Goal: Check status: Check status

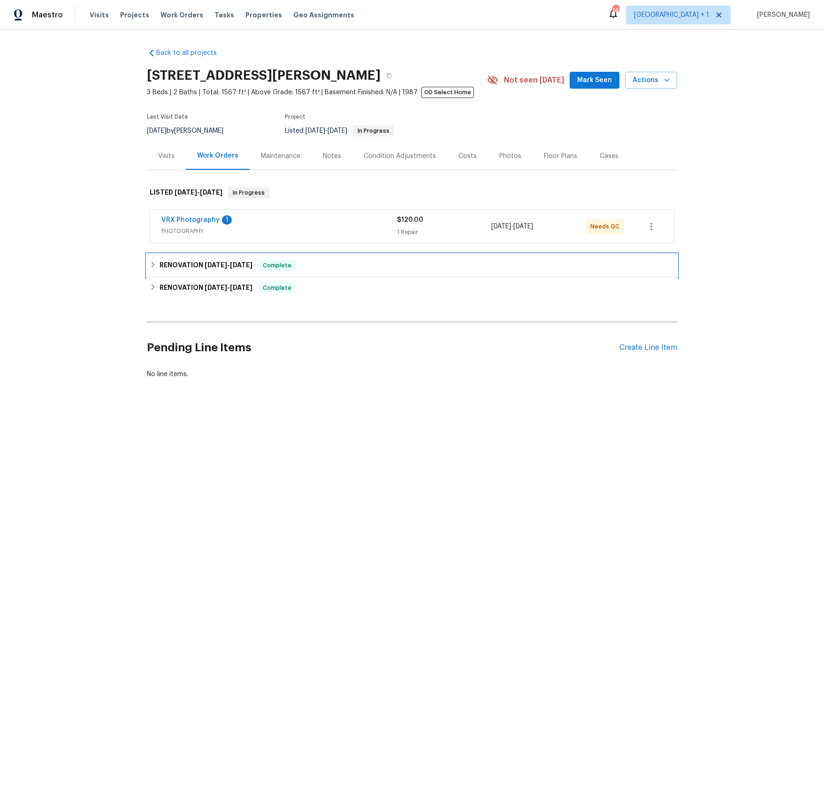
click at [191, 267] on h6 "RENOVATION [DATE] - [DATE]" at bounding box center [205, 265] width 93 height 11
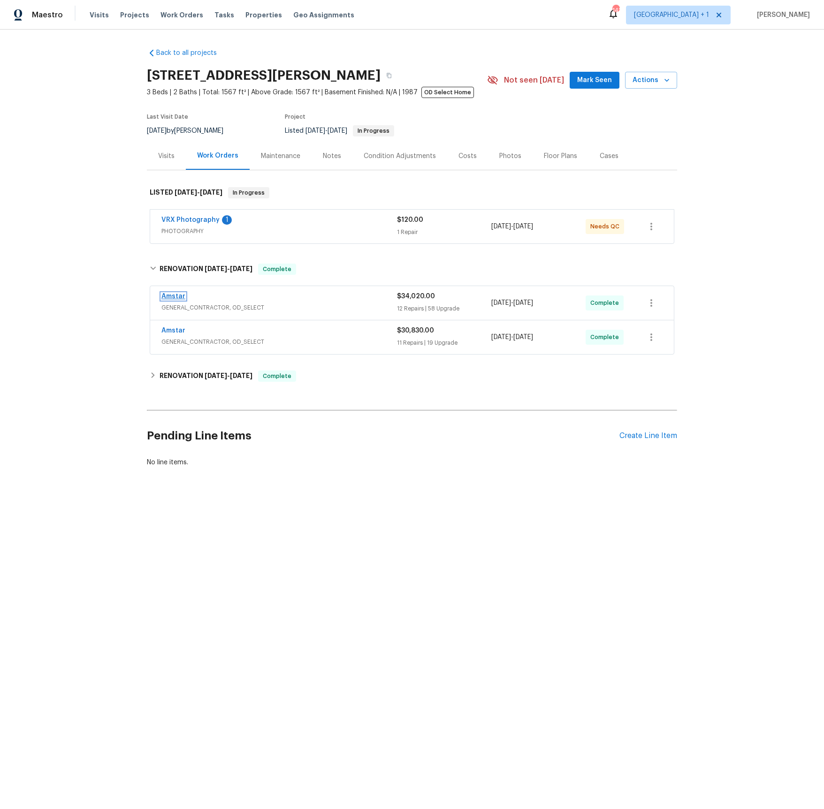
click at [176, 295] on link "Amstar" at bounding box center [173, 296] width 24 height 7
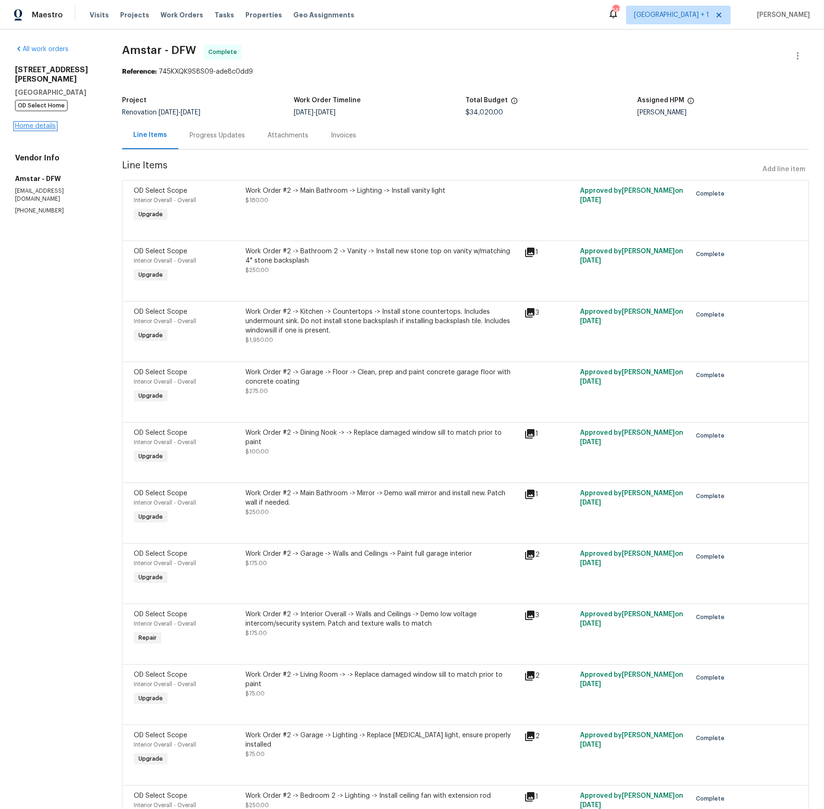
click at [26, 123] on link "Home details" at bounding box center [35, 126] width 41 height 7
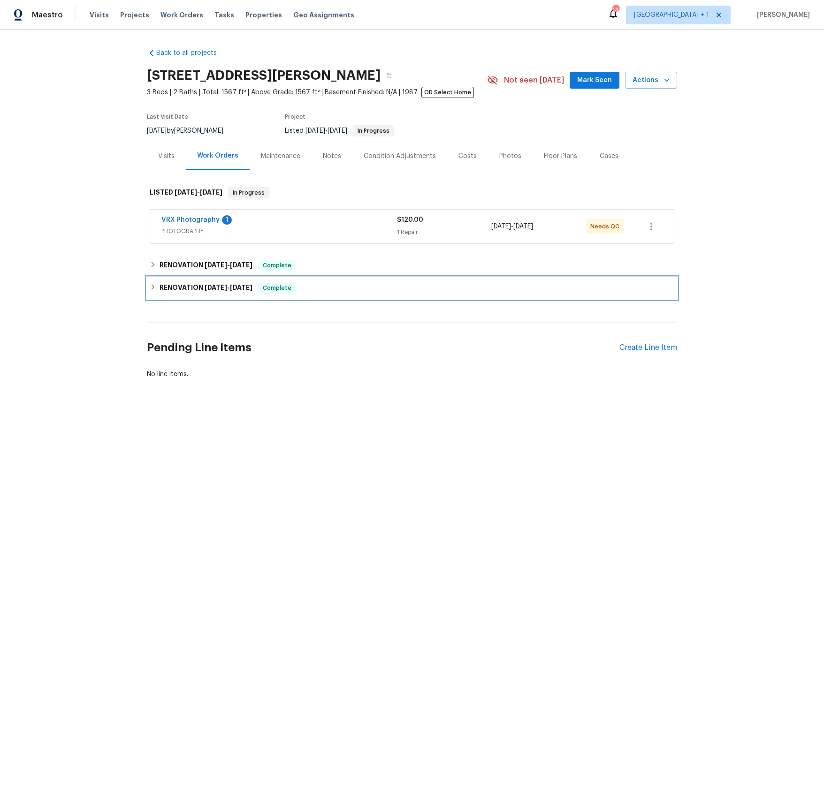
click at [193, 285] on h6 "RENOVATION [DATE] - [DATE]" at bounding box center [205, 287] width 93 height 11
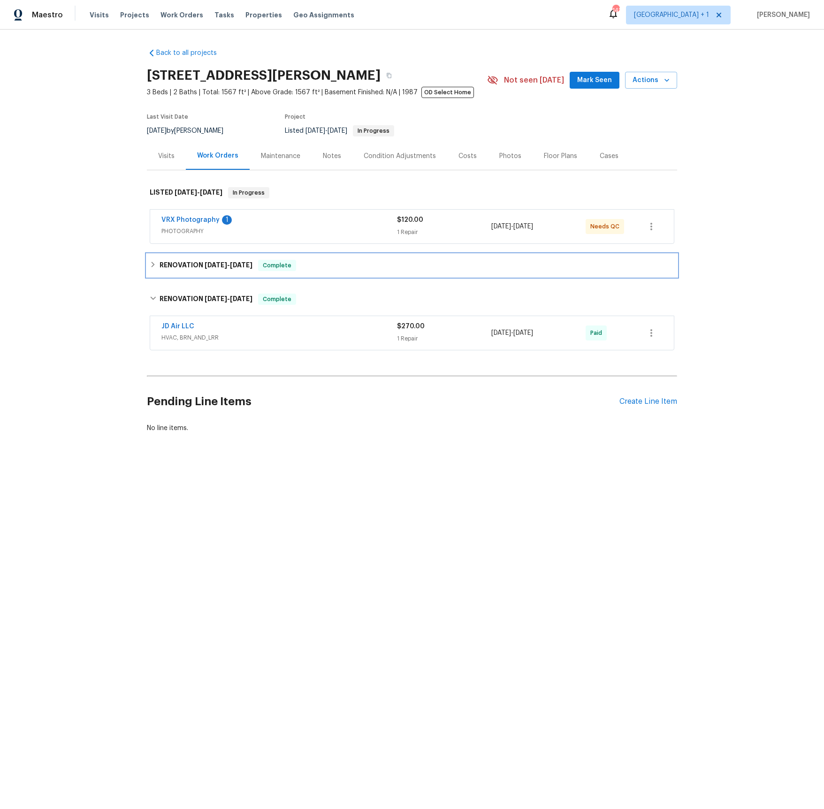
click at [189, 258] on div "RENOVATION [DATE] - [DATE] Complete" at bounding box center [412, 265] width 530 height 23
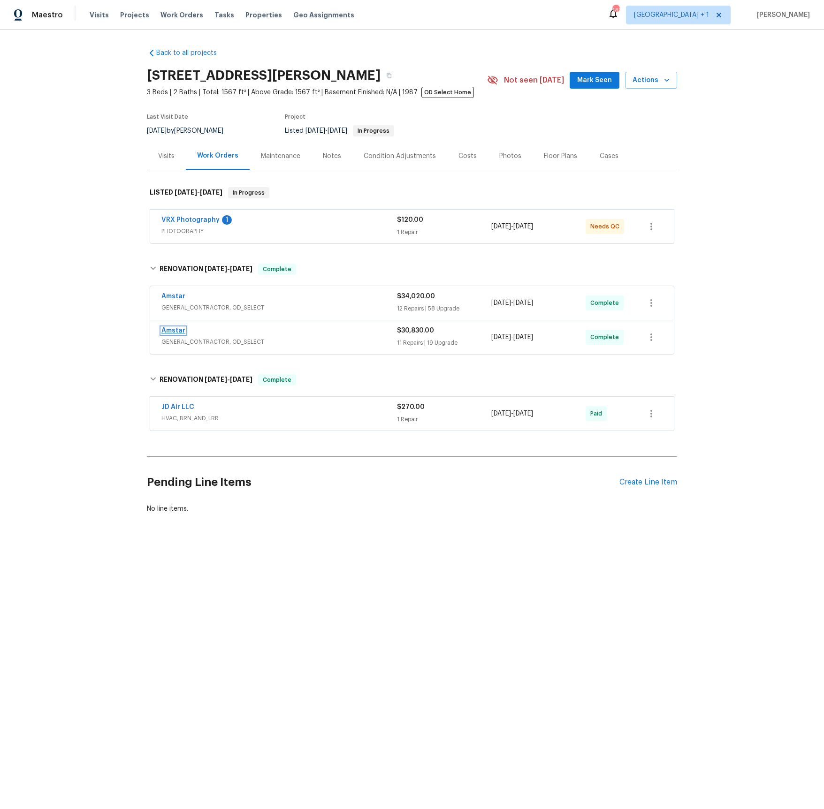
click at [172, 331] on link "Amstar" at bounding box center [173, 330] width 24 height 7
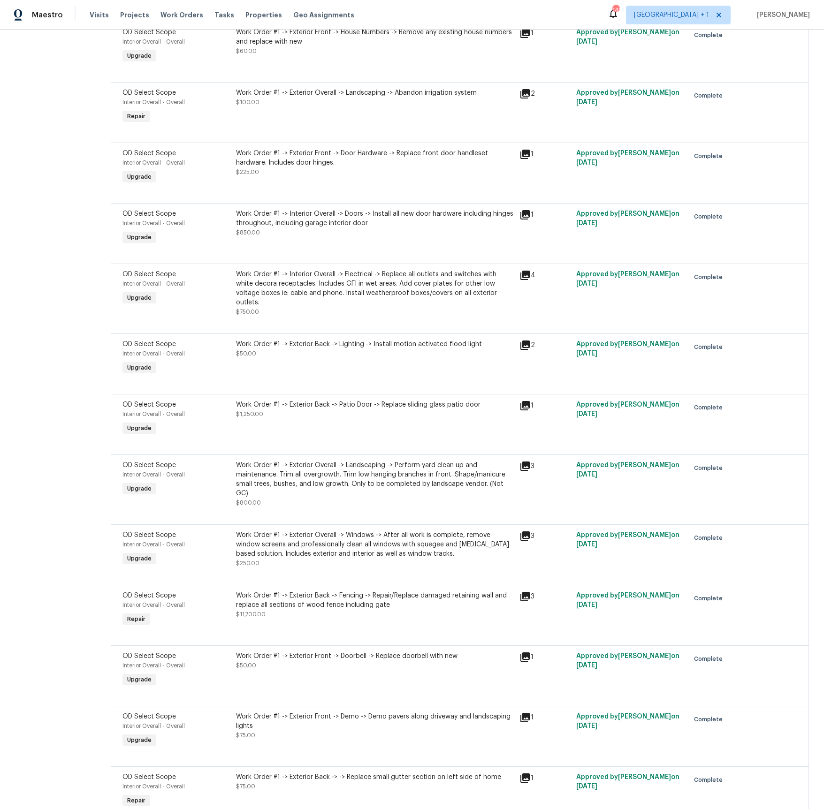
scroll to position [746, 0]
